Goal: Communication & Community: Answer question/provide support

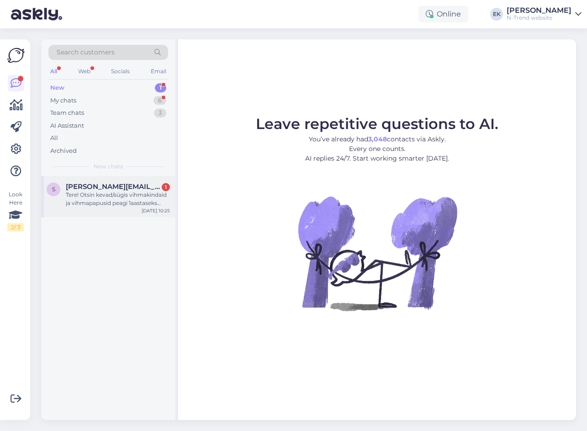
drag, startPoint x: 107, startPoint y: 190, endPoint x: 151, endPoint y: 184, distance: 43.9
click at [107, 190] on span "[PERSON_NAME][EMAIL_ADDRESS][DOMAIN_NAME]" at bounding box center [113, 186] width 95 height 8
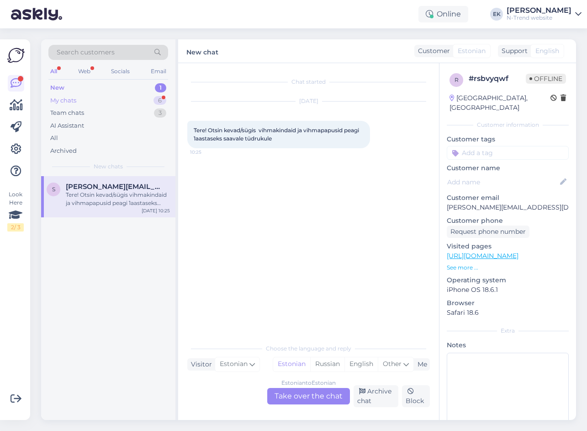
click at [90, 101] on div "My chats 6" at bounding box center [108, 100] width 120 height 13
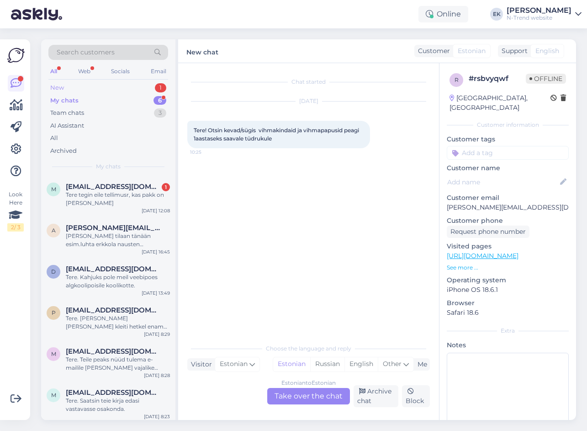
click at [75, 85] on div "New 1" at bounding box center [108, 87] width 120 height 13
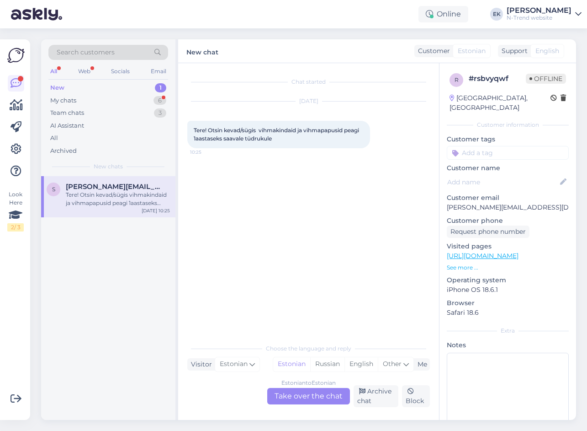
click at [300, 394] on div "Estonian to Estonian Take over the chat" at bounding box center [308, 396] width 83 height 16
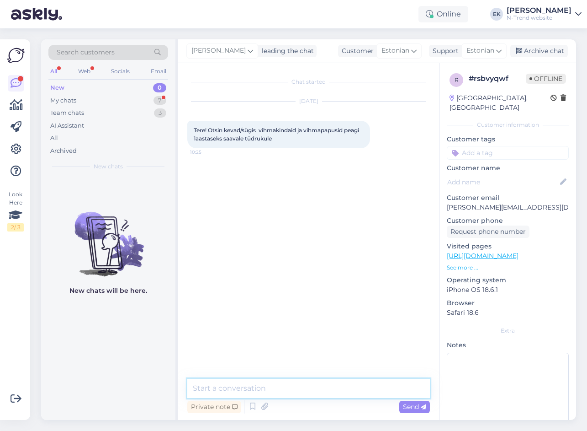
click at [277, 388] on textarea at bounding box center [308, 388] width 243 height 19
paste textarea "[URL][DOMAIN_NAME]"
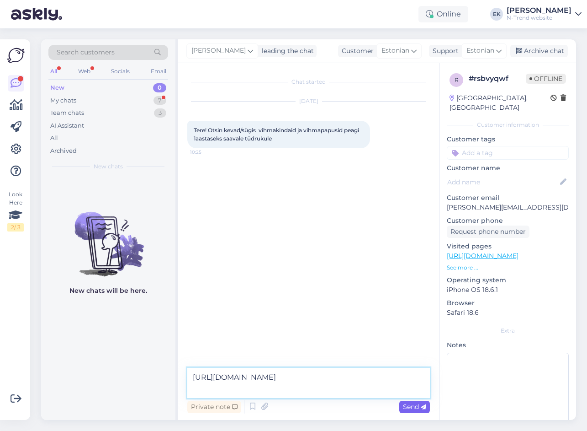
type textarea "[URL][DOMAIN_NAME]"
click at [411, 404] on span "Send" at bounding box center [414, 406] width 23 height 8
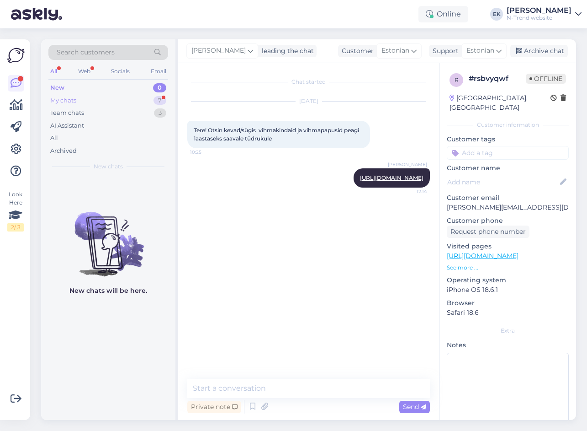
click at [60, 99] on div "My chats" at bounding box center [63, 100] width 26 height 9
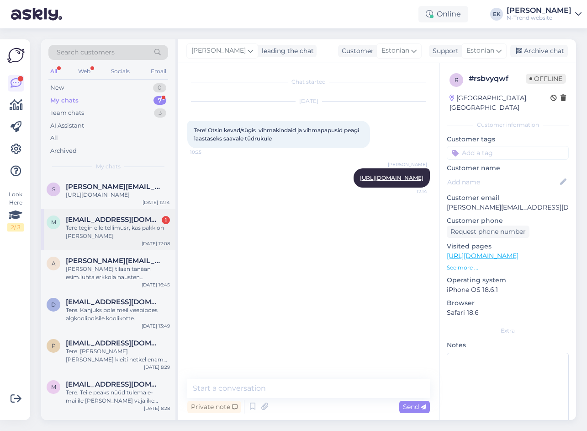
click at [100, 235] on div "Tere tegin eile tellimusr, kas pakk on [PERSON_NAME]" at bounding box center [118, 232] width 104 height 16
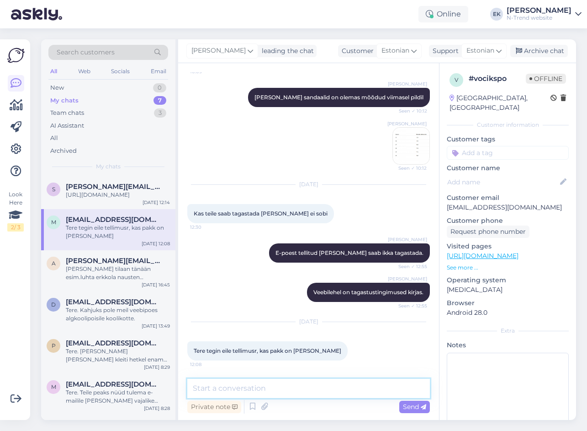
click at [231, 386] on textarea at bounding box center [308, 388] width 243 height 19
type textarea "E"
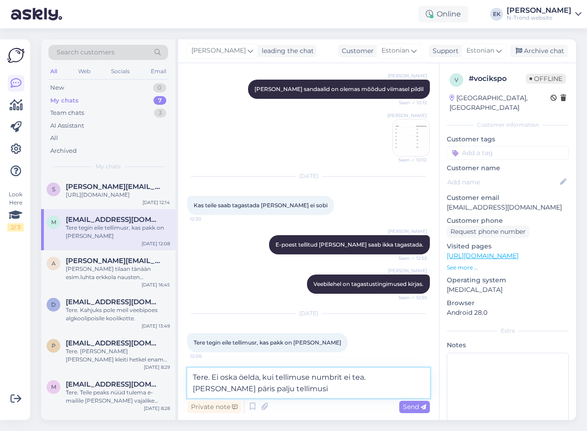
type textarea "Tere. Ei oska öelda, kui tellimuse numbrit ei tea. [PERSON_NAME] päris palju te…"
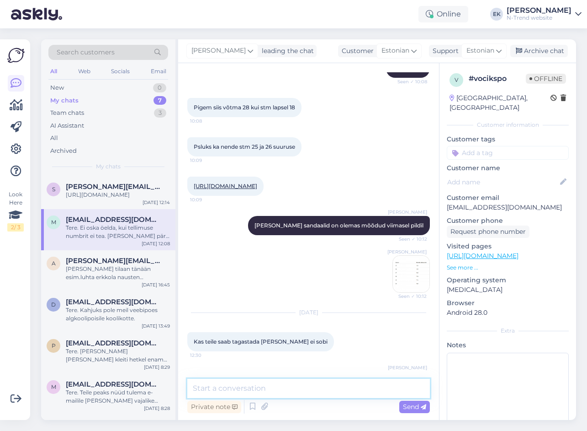
scroll to position [1144, 0]
